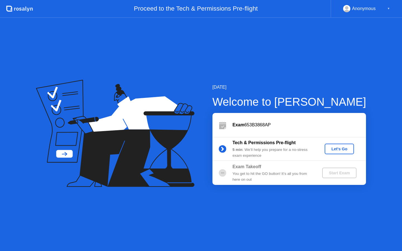
click at [342, 149] on div "Let's Go" at bounding box center [339, 149] width 25 height 4
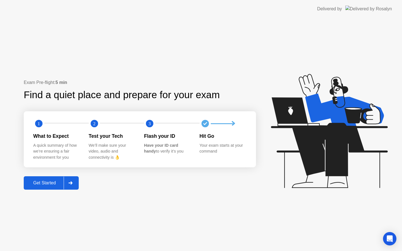
click at [54, 181] on div "Get Started" at bounding box center [44, 182] width 38 height 5
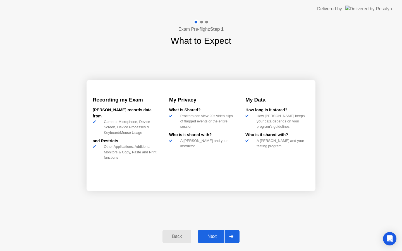
click at [216, 239] on div "Next" at bounding box center [211, 236] width 25 height 5
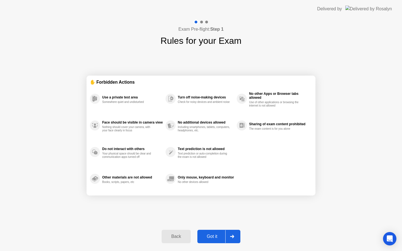
click at [218, 236] on div "Got it" at bounding box center [212, 236] width 26 height 5
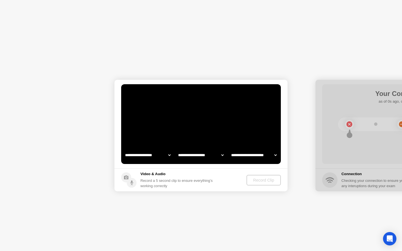
select select "**********"
select select "*******"
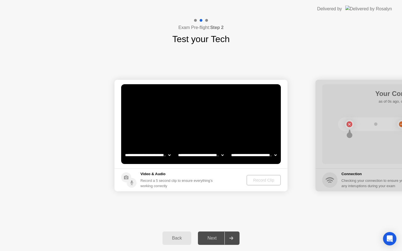
click at [214, 237] on div "Next" at bounding box center [211, 238] width 25 height 5
click at [212, 239] on div "Next" at bounding box center [211, 238] width 25 height 5
click at [235, 236] on div at bounding box center [230, 238] width 13 height 13
click at [214, 238] on div "Next" at bounding box center [211, 238] width 25 height 5
click at [262, 179] on div "Record Clip" at bounding box center [264, 180] width 30 height 4
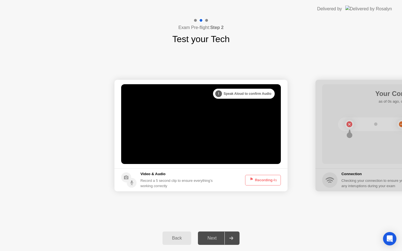
click at [264, 180] on button "Recording 4s" at bounding box center [263, 180] width 36 height 11
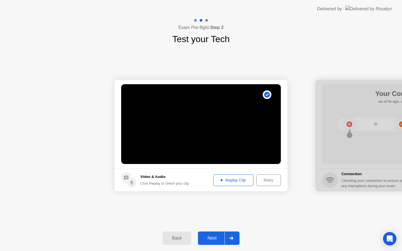
click at [221, 181] on icon at bounding box center [222, 180] width 2 height 3
click at [175, 239] on div "Back" at bounding box center [176, 238] width 25 height 5
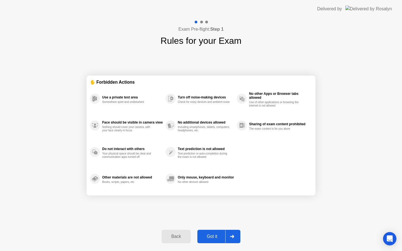
click at [210, 237] on div "Got it" at bounding box center [212, 236] width 26 height 5
select select "**********"
select select "*******"
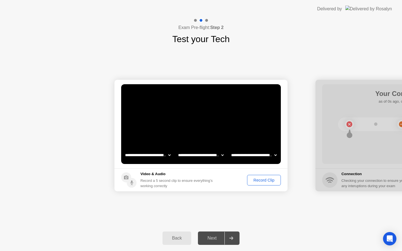
click at [225, 236] on div at bounding box center [230, 238] width 13 height 13
click at [265, 179] on div "Record Clip" at bounding box center [264, 180] width 30 height 4
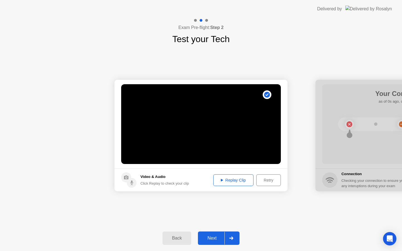
click at [218, 242] on button "Next" at bounding box center [219, 238] width 42 height 13
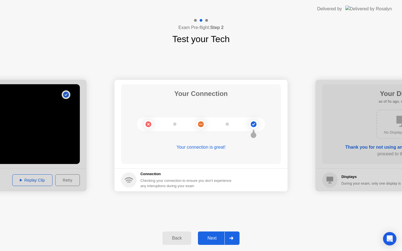
click at [218, 239] on div "Next" at bounding box center [211, 238] width 25 height 5
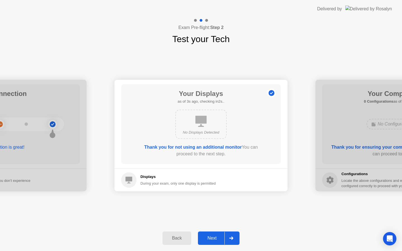
click at [220, 236] on div "Next" at bounding box center [211, 238] width 25 height 5
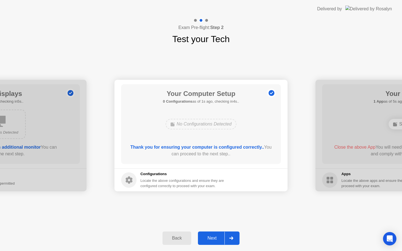
click at [220, 236] on div "Next" at bounding box center [211, 238] width 25 height 5
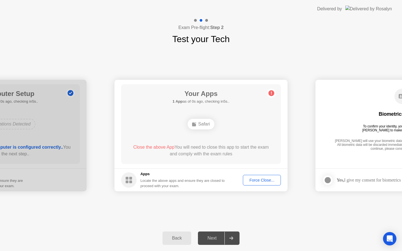
click at [220, 236] on div "Next" at bounding box center [211, 238] width 25 height 5
click at [219, 237] on div "Next" at bounding box center [211, 238] width 25 height 5
click at [264, 179] on div "Force Close..." at bounding box center [262, 180] width 34 height 4
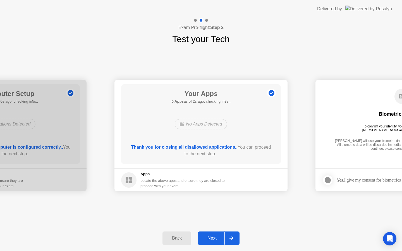
click at [220, 237] on div "Next" at bounding box center [211, 238] width 25 height 5
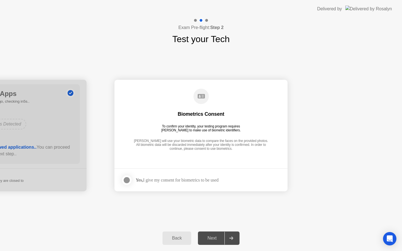
click at [129, 178] on div at bounding box center [126, 180] width 7 height 7
click at [220, 235] on button "Next" at bounding box center [219, 238] width 42 height 13
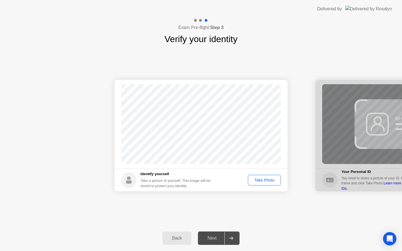
click at [270, 182] on div "Take Photo" at bounding box center [264, 180] width 29 height 4
click at [272, 179] on div "Retake" at bounding box center [268, 180] width 22 height 4
click at [272, 179] on div "Take Photo" at bounding box center [264, 180] width 29 height 4
click at [219, 237] on div "Next" at bounding box center [211, 238] width 25 height 5
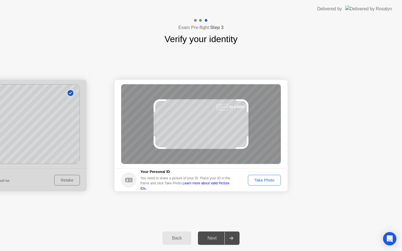
click at [264, 179] on div "Take Photo" at bounding box center [264, 180] width 29 height 4
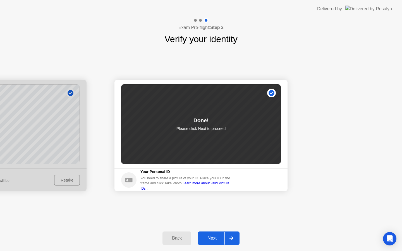
click at [214, 239] on div "Next" at bounding box center [211, 238] width 25 height 5
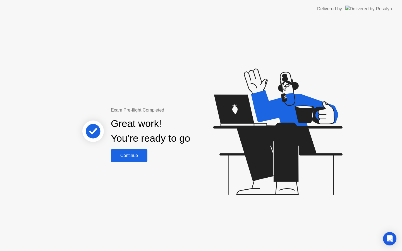
click at [128, 157] on div "Continue" at bounding box center [128, 155] width 33 height 5
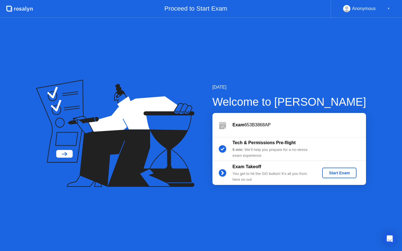
click at [346, 172] on div "Start Exam" at bounding box center [339, 173] width 30 height 4
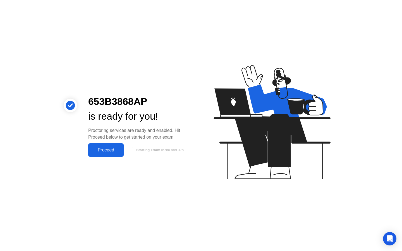
click at [109, 151] on div "Proceed" at bounding box center [106, 150] width 32 height 5
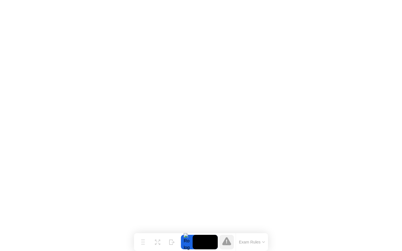
click at [203, 242] on video at bounding box center [204, 242] width 25 height 15
click at [187, 242] on div at bounding box center [187, 242] width 12 height 15
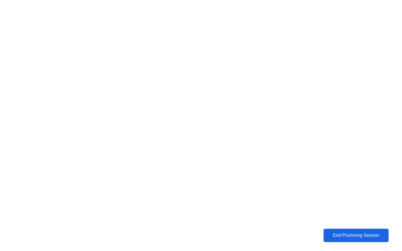
click at [342, 236] on div "End Proctoring Session" at bounding box center [356, 235] width 62 height 5
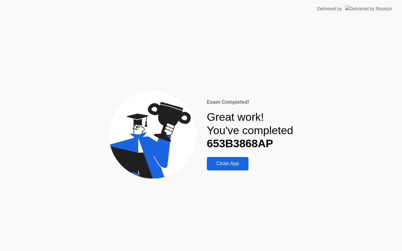
click at [228, 164] on div "Close App" at bounding box center [227, 164] width 38 height 6
